Goal: Information Seeking & Learning: Check status

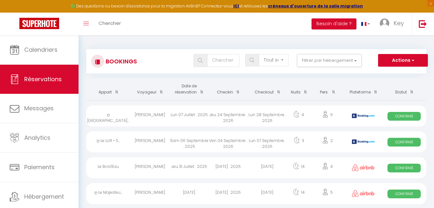
select select "not_cancelled"
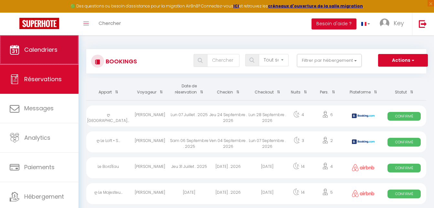
click at [54, 49] on span "Calendriers" at bounding box center [40, 50] width 33 height 8
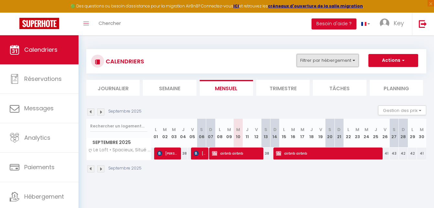
click at [331, 57] on button "Filtrer par hébergement" at bounding box center [328, 60] width 62 height 13
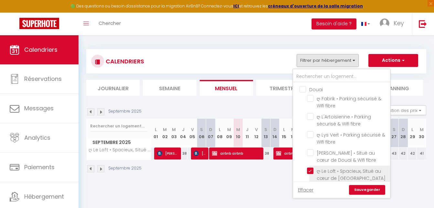
click at [311, 169] on input "ღ Le Loft • Spacieux, Situé au cœur de [GEOGRAPHIC_DATA]" at bounding box center [347, 170] width 81 height 6
checkbox input "false"
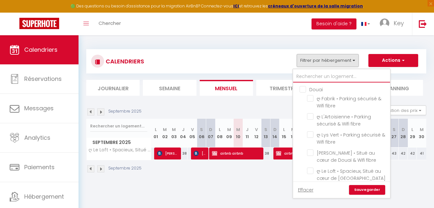
click at [330, 74] on input "text" at bounding box center [341, 77] width 97 height 12
type input "a"
checkbox input "false"
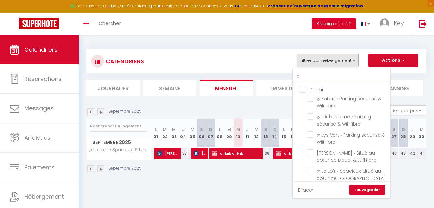
checkbox input "false"
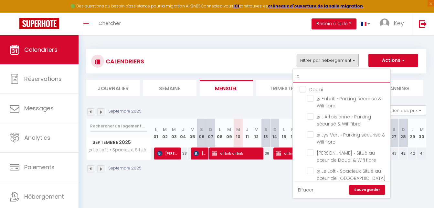
checkbox input "false"
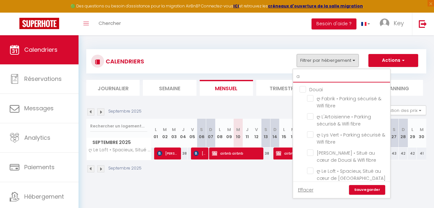
checkbox input "false"
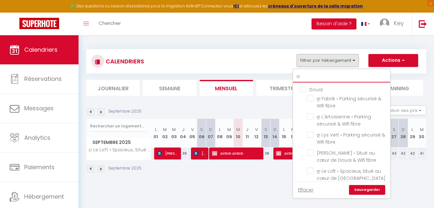
checkbox input "false"
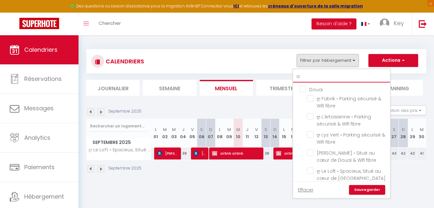
checkbox input "false"
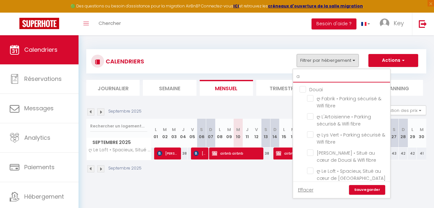
checkbox input "false"
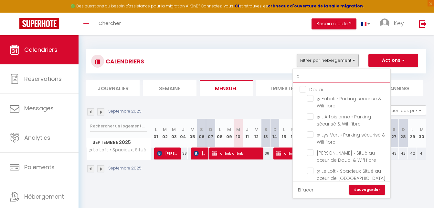
checkbox input "false"
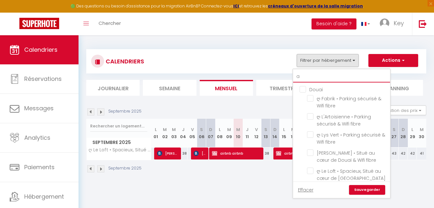
checkbox input "false"
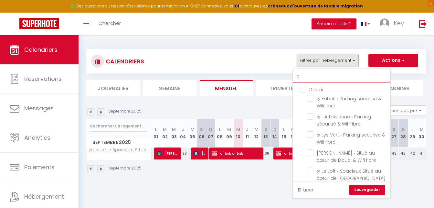
checkbox input "false"
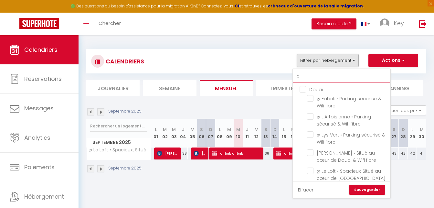
checkbox input "false"
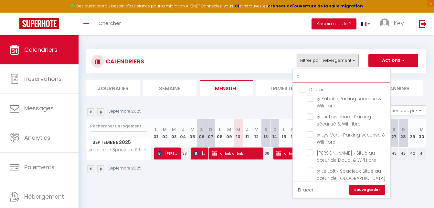
checkbox input "false"
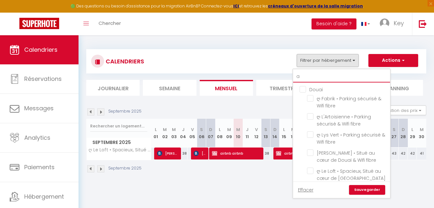
checkbox input "false"
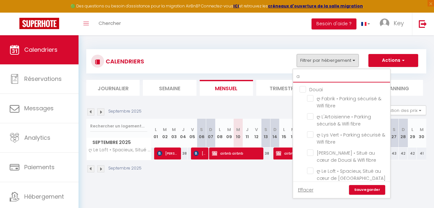
checkbox input "false"
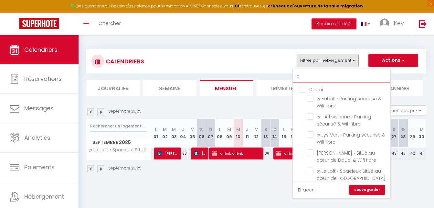
checkbox input "false"
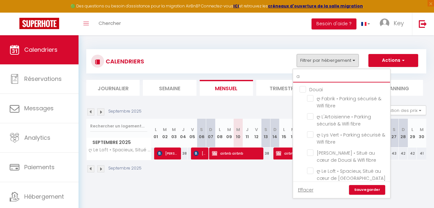
checkbox input "false"
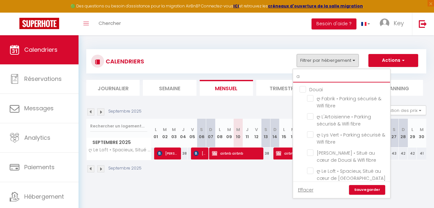
checkbox input "false"
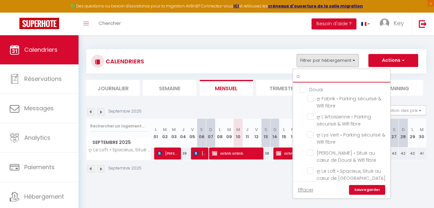
checkbox input "false"
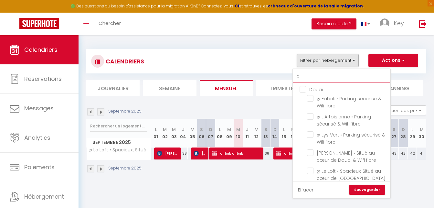
checkbox input "false"
type input "at"
checkbox input "false"
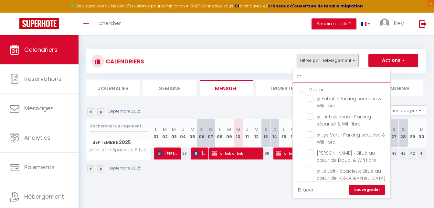
checkbox input "false"
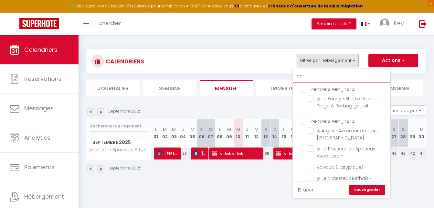
type input "atg"
checkbox input "false"
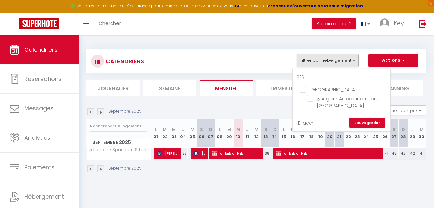
type input "atgi"
checkbox input "false"
type input "atgie"
checkbox input "false"
type input "atgier"
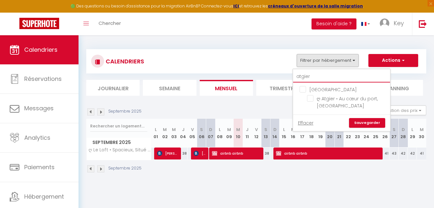
checkbox input "false"
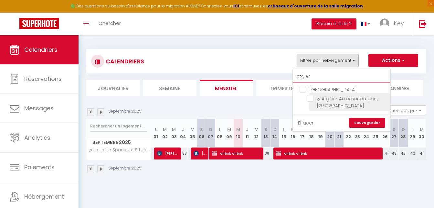
type input "atgier"
click at [309, 98] on input "ღ Atgier • Au cœur du port, [GEOGRAPHIC_DATA]" at bounding box center [347, 98] width 81 height 6
checkbox input "true"
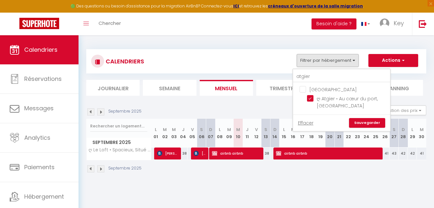
click at [359, 123] on link "Sauvegarder" at bounding box center [367, 123] width 36 height 10
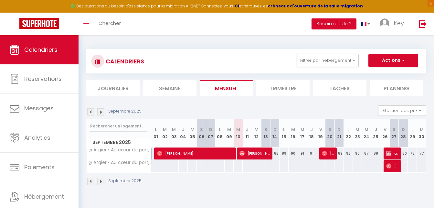
click at [252, 156] on span "[PERSON_NAME]" at bounding box center [255, 153] width 30 height 12
select select "OK"
select select "0"
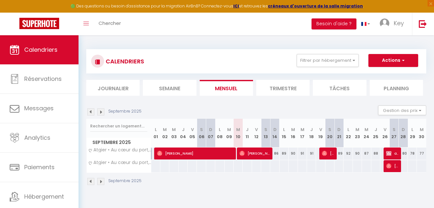
select select "1"
select select
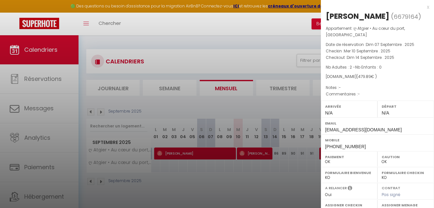
click at [363, 13] on div "[PERSON_NAME]" at bounding box center [358, 16] width 64 height 10
copy div "Vallade"
click at [337, 144] on div "Mobile [PHONE_NUMBER]" at bounding box center [377, 142] width 113 height 17
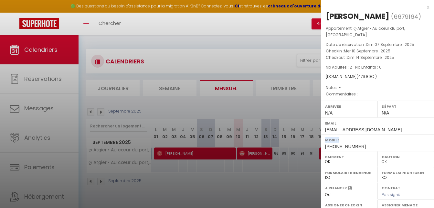
click at [337, 144] on div "Mobile [PHONE_NUMBER]" at bounding box center [377, 142] width 113 height 17
copy div "Mobile"
click at [226, 162] on div at bounding box center [217, 104] width 434 height 208
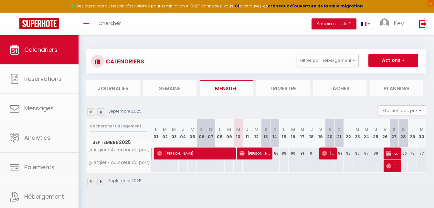
click at [199, 158] on span "[PERSON_NAME]" at bounding box center [194, 153] width 75 height 12
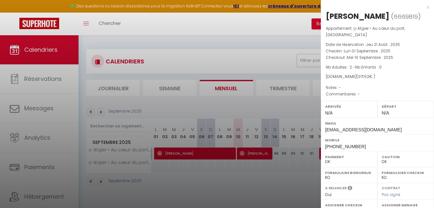
click at [356, 147] on span "[PHONE_NUMBER]" at bounding box center [345, 146] width 41 height 5
copy div "Mobile"
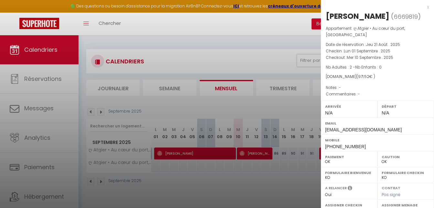
click at [278, 151] on div at bounding box center [217, 104] width 434 height 208
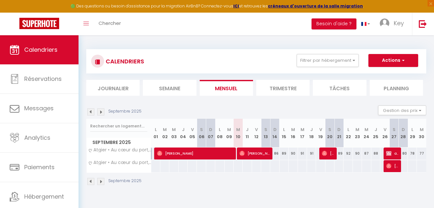
click at [91, 112] on img at bounding box center [90, 111] width 7 height 7
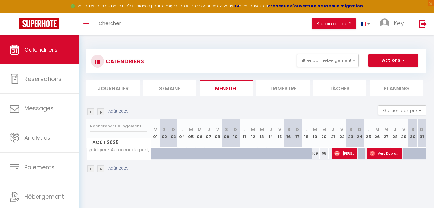
click at [393, 155] on span "Véro Dubruque" at bounding box center [384, 153] width 29 height 12
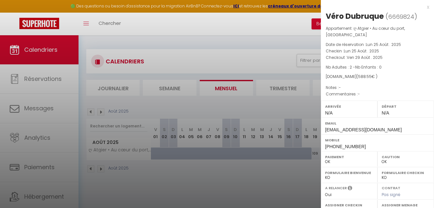
click at [347, 145] on span "[PHONE_NUMBER]" at bounding box center [345, 146] width 41 height 5
copy div "Mobile"
click at [282, 63] on div at bounding box center [217, 104] width 434 height 208
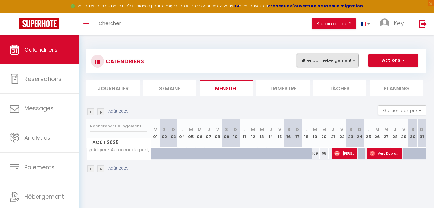
click at [315, 57] on button "Filtrer par hébergement" at bounding box center [328, 60] width 62 height 13
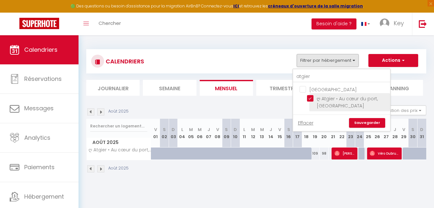
click at [312, 98] on input "ღ Atgier • Au cœur du port, [GEOGRAPHIC_DATA]" at bounding box center [347, 98] width 81 height 6
checkbox input "false"
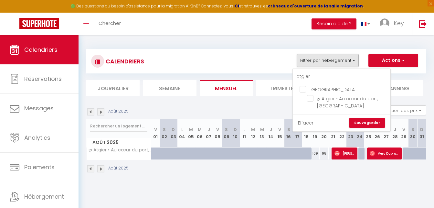
click at [358, 123] on link "Sauvegarder" at bounding box center [367, 123] width 36 height 10
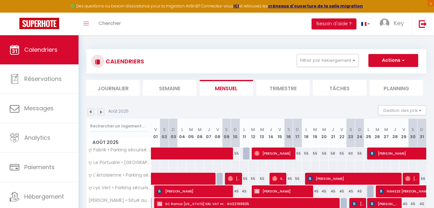
click at [123, 90] on li "Journalier" at bounding box center [112, 88] width 53 height 16
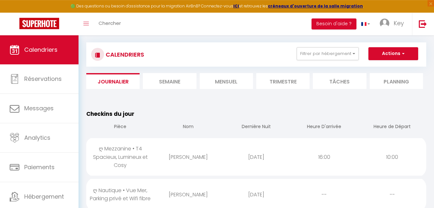
scroll to position [33, 0]
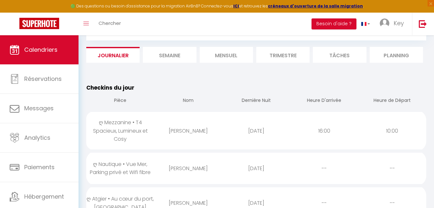
click at [122, 132] on div "ღ Mezzanine • T4 Spacieux, Lumineux et Cosy" at bounding box center [120, 130] width 68 height 37
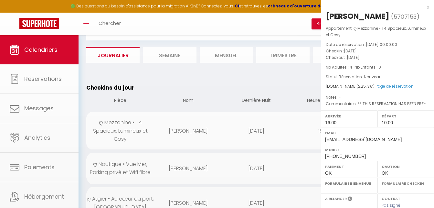
select select "1"
select select "0"
select select "1"
select select
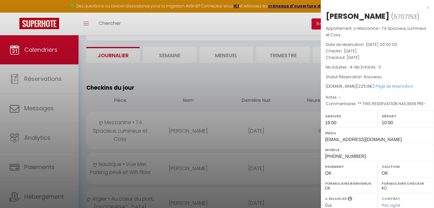
click at [129, 131] on div at bounding box center [217, 104] width 434 height 208
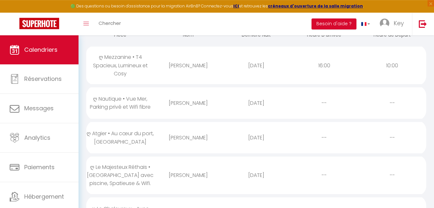
scroll to position [99, 0]
click at [140, 101] on div "ღ Nautique • Vue Mer, Parking privé et Wifi fibre" at bounding box center [120, 102] width 68 height 29
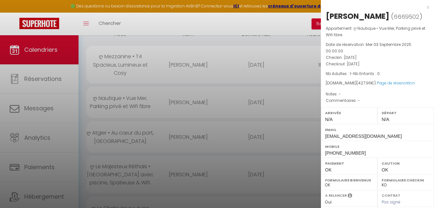
click at [140, 101] on div at bounding box center [217, 104] width 434 height 208
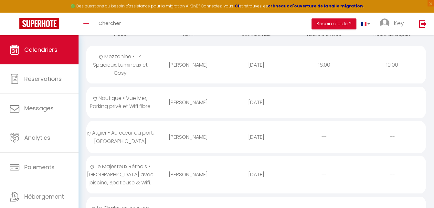
click at [112, 130] on div "ღ Atgier • Au cœur du port, [GEOGRAPHIC_DATA]" at bounding box center [120, 136] width 68 height 29
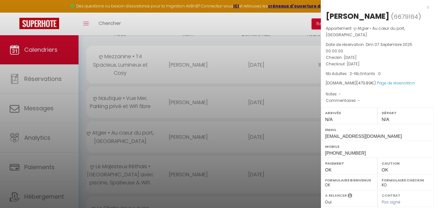
click at [122, 131] on div at bounding box center [217, 104] width 434 height 208
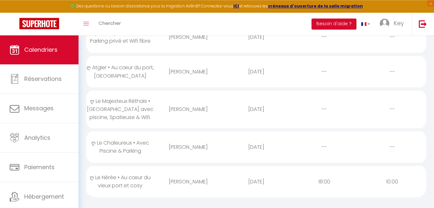
scroll to position [165, 0]
click at [129, 111] on div "ღ Le Majesteux Réthais • [GEOGRAPHIC_DATA] avec piscine, Spatieuse & Wifi." at bounding box center [120, 108] width 68 height 37
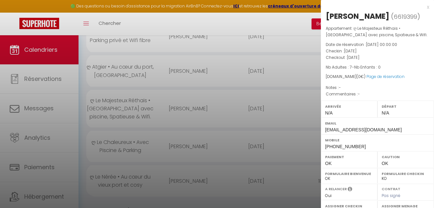
click at [133, 111] on div at bounding box center [217, 104] width 434 height 208
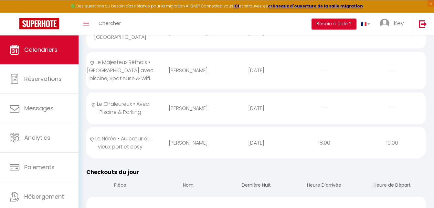
scroll to position [231, 0]
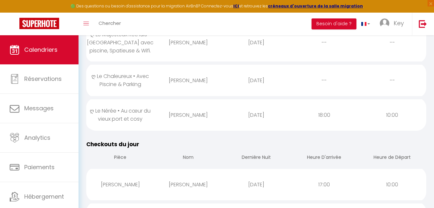
click at [142, 84] on div "ღ Le Chaleureux • Avec Piscine & Parking" at bounding box center [120, 80] width 68 height 29
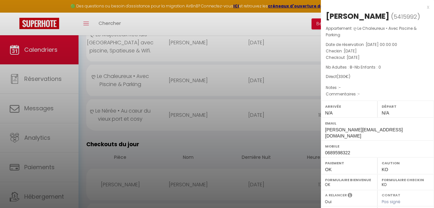
click at [142, 84] on div at bounding box center [217, 104] width 434 height 208
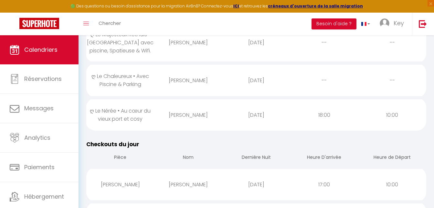
click at [120, 109] on div "ღ Le Nérée • Au cœur du vieux port et cosy" at bounding box center [120, 114] width 68 height 29
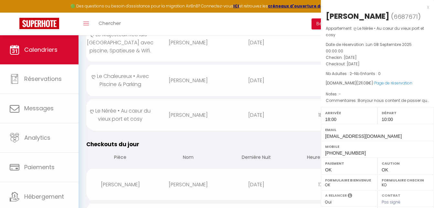
select select "1"
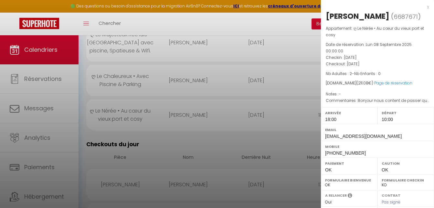
click at [125, 117] on div at bounding box center [217, 104] width 434 height 208
